Goal: Information Seeking & Learning: Learn about a topic

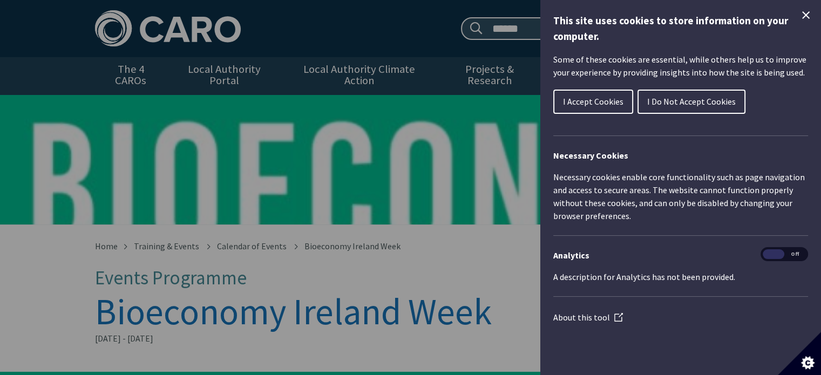
click at [798, 13] on h1 "This site uses cookies to store information on your computer." at bounding box center [681, 28] width 255 height 31
click at [810, 18] on icon "Close Cookie Control" at bounding box center [806, 15] width 13 height 13
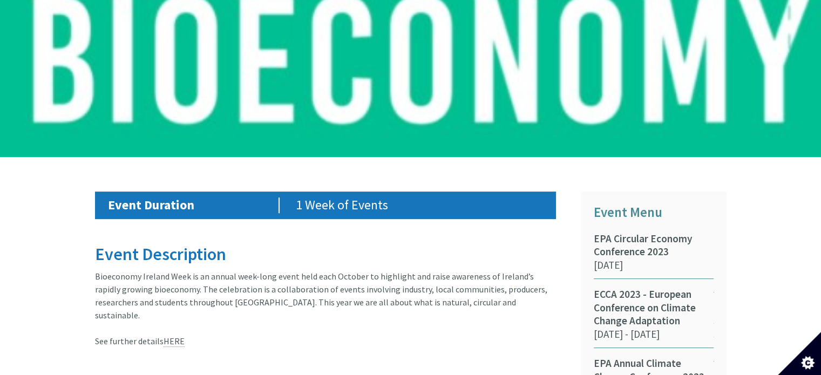
scroll to position [486, 0]
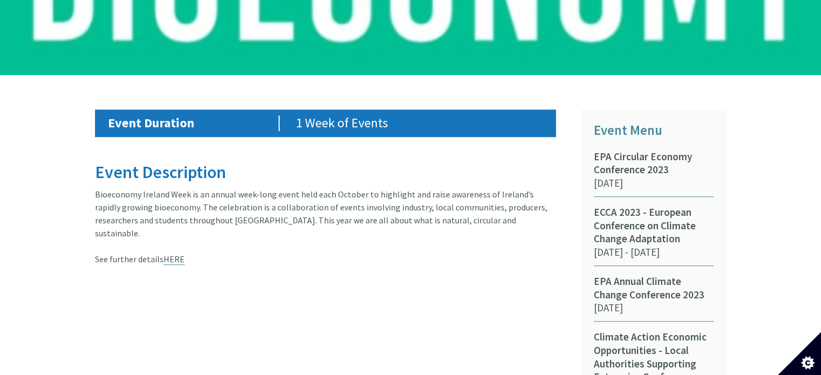
click at [168, 254] on link "HERE" at bounding box center [174, 259] width 21 height 11
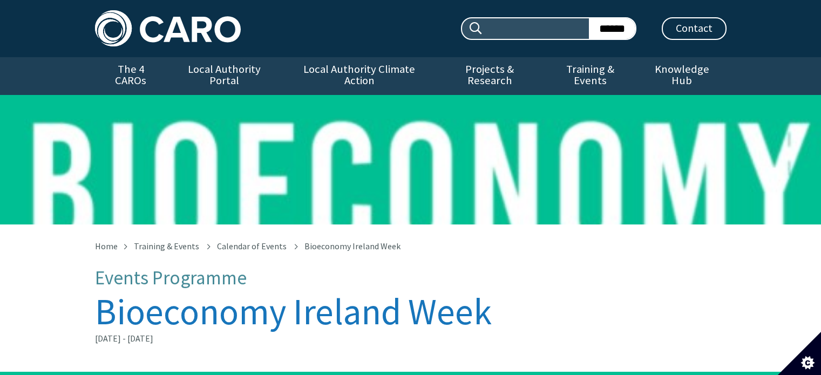
scroll to position [485, 0]
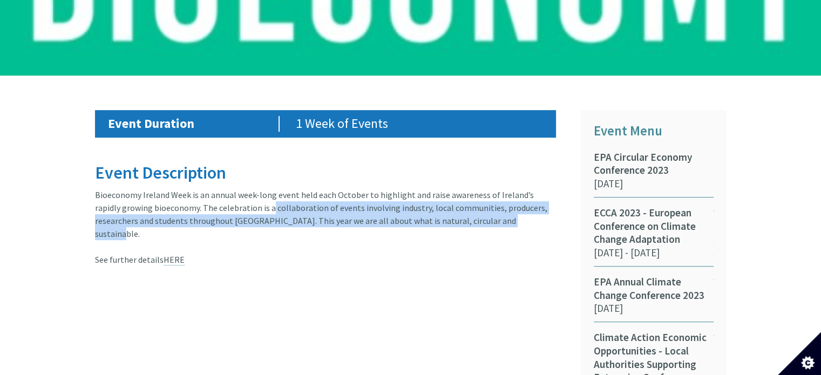
click at [380, 211] on article "Event Description Bioeconomy Ireland Week is an annual week-long event held eac…" at bounding box center [330, 215] width 470 height 103
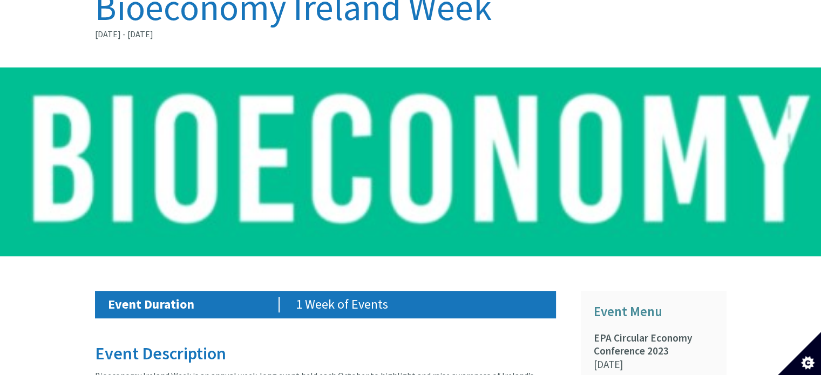
scroll to position [323, 0]
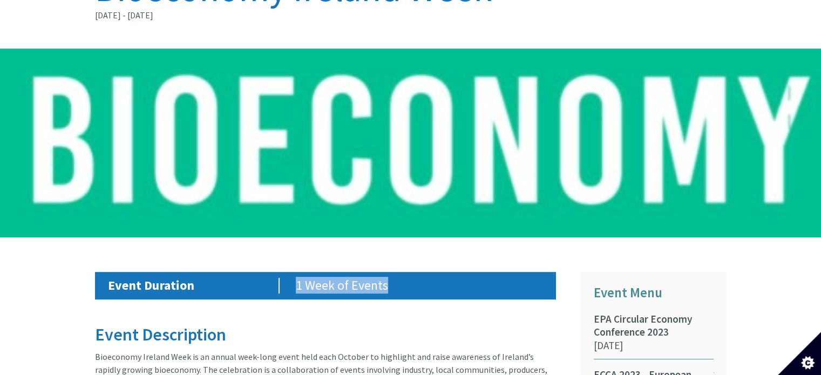
drag, startPoint x: 288, startPoint y: 271, endPoint x: 440, endPoint y: 274, distance: 151.2
click at [440, 278] on div "Event Duration 1 Week of Events" at bounding box center [325, 286] width 451 height 16
click at [440, 278] on p "1 Week of Events" at bounding box center [419, 286] width 247 height 16
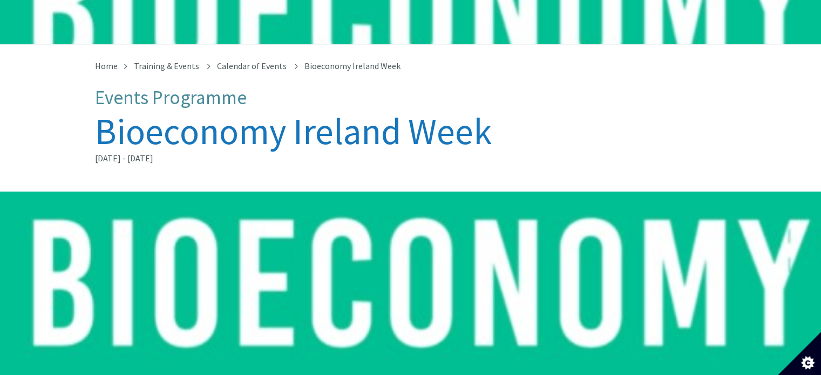
scroll to position [53, 0]
